Goal: Navigation & Orientation: Understand site structure

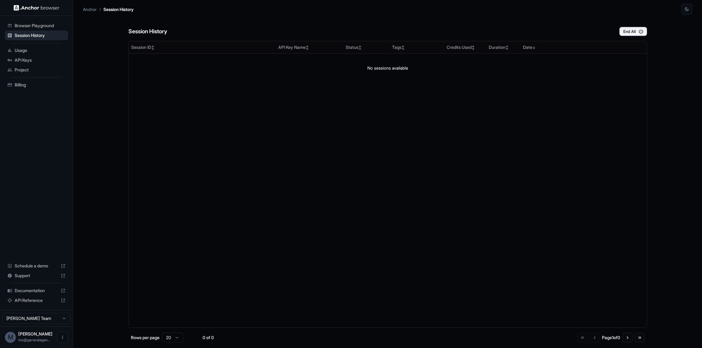
click at [30, 73] on div "Project" at bounding box center [36, 70] width 63 height 10
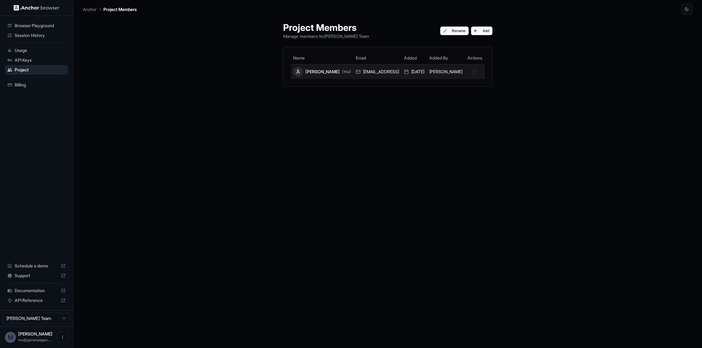
click at [316, 76] on div "Mohammed Nasir (You)" at bounding box center [322, 72] width 58 height 10
click at [316, 73] on div "Mohammed Nasir (You)" at bounding box center [322, 72] width 58 height 10
click at [37, 87] on span "Billing" at bounding box center [40, 85] width 51 height 6
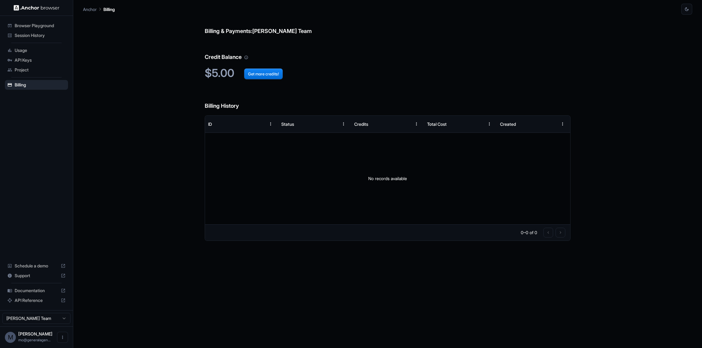
click at [39, 291] on span "Documentation" at bounding box center [37, 290] width 44 height 6
click at [43, 70] on span "Project" at bounding box center [40, 70] width 51 height 6
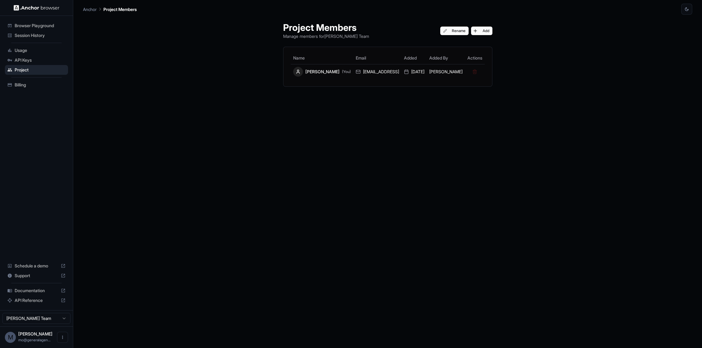
click at [41, 36] on span "Session History" at bounding box center [40, 35] width 51 height 6
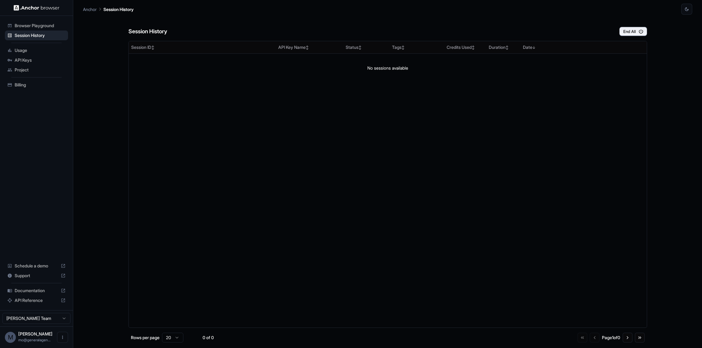
click at [48, 288] on span "Documentation" at bounding box center [37, 290] width 44 height 6
click at [32, 6] on img at bounding box center [37, 8] width 46 height 6
